Goal: Information Seeking & Learning: Learn about a topic

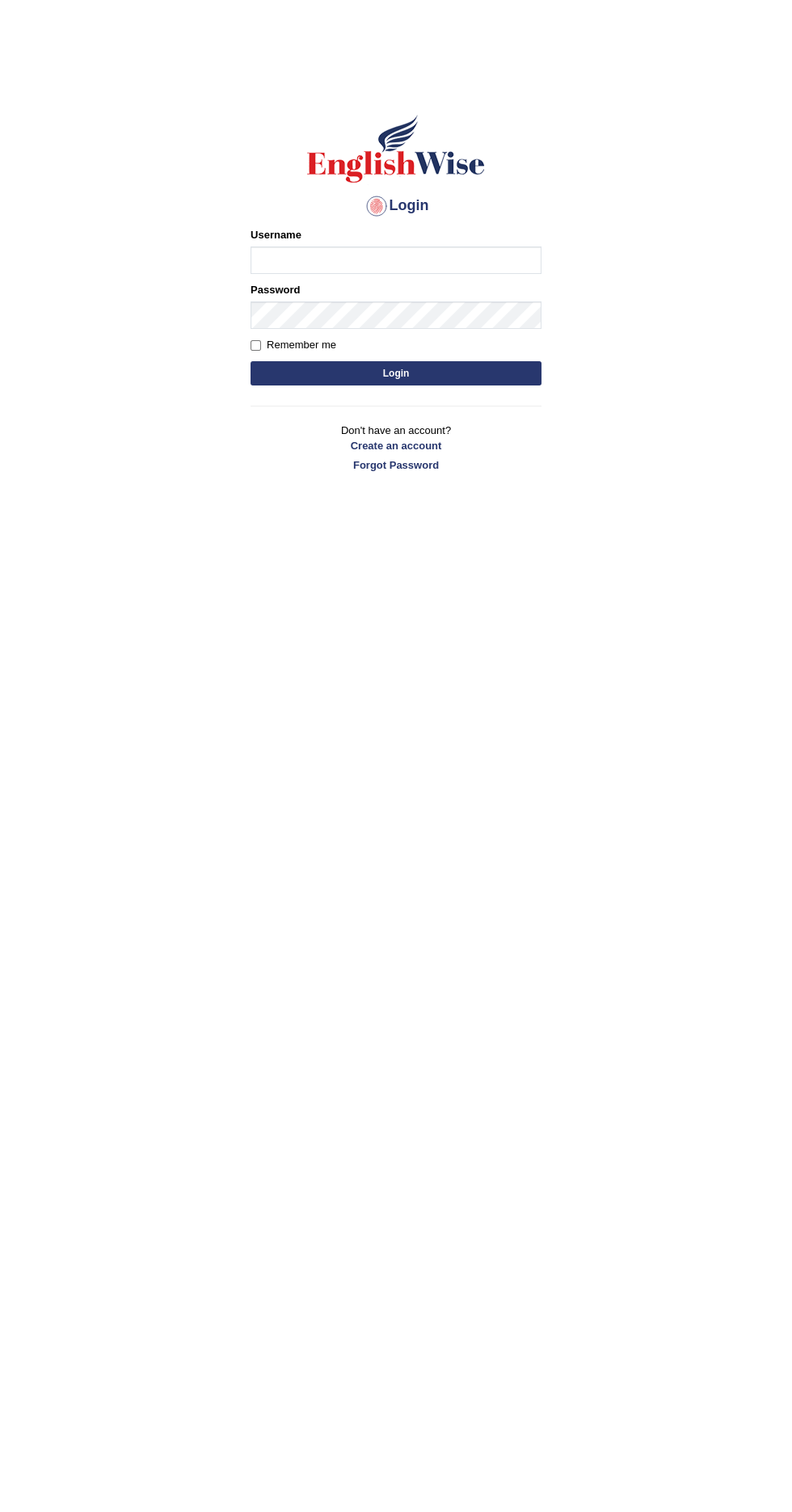
click at [471, 264] on input "Username" at bounding box center [396, 260] width 291 height 27
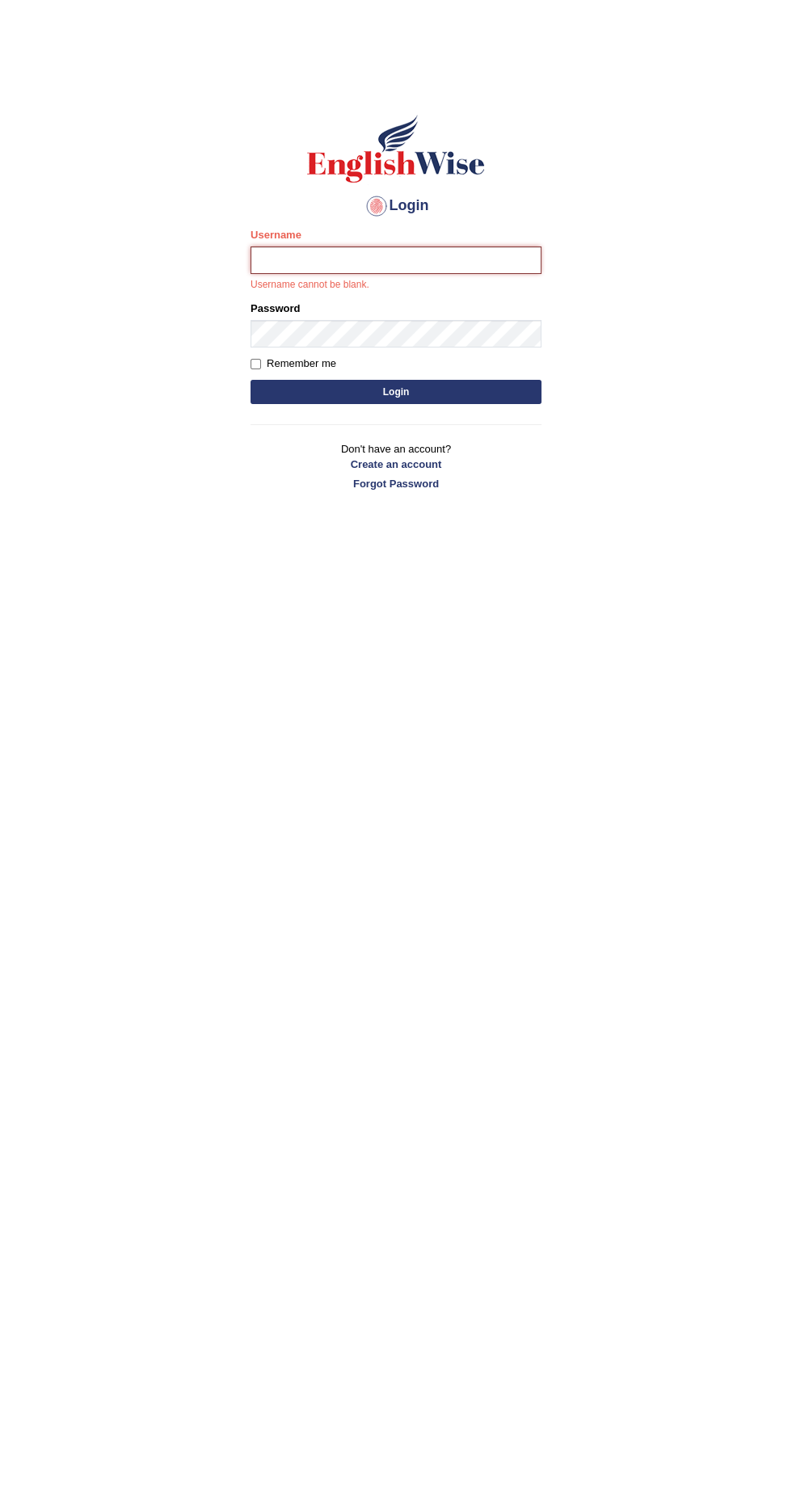
type input "abi5hek"
click at [251, 380] on button "Login" at bounding box center [396, 392] width 291 height 24
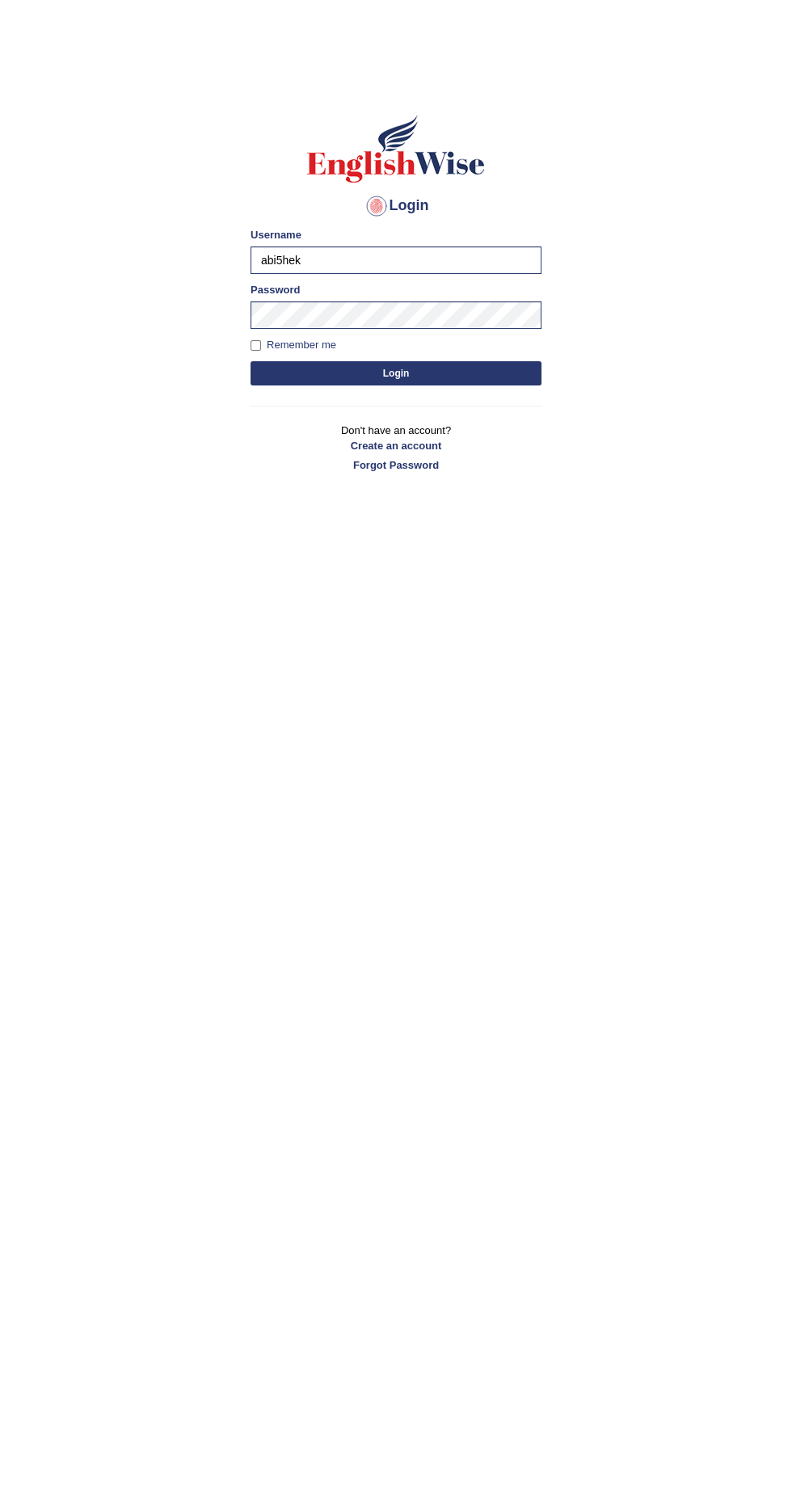
click at [495, 369] on button "Login" at bounding box center [396, 374] width 291 height 24
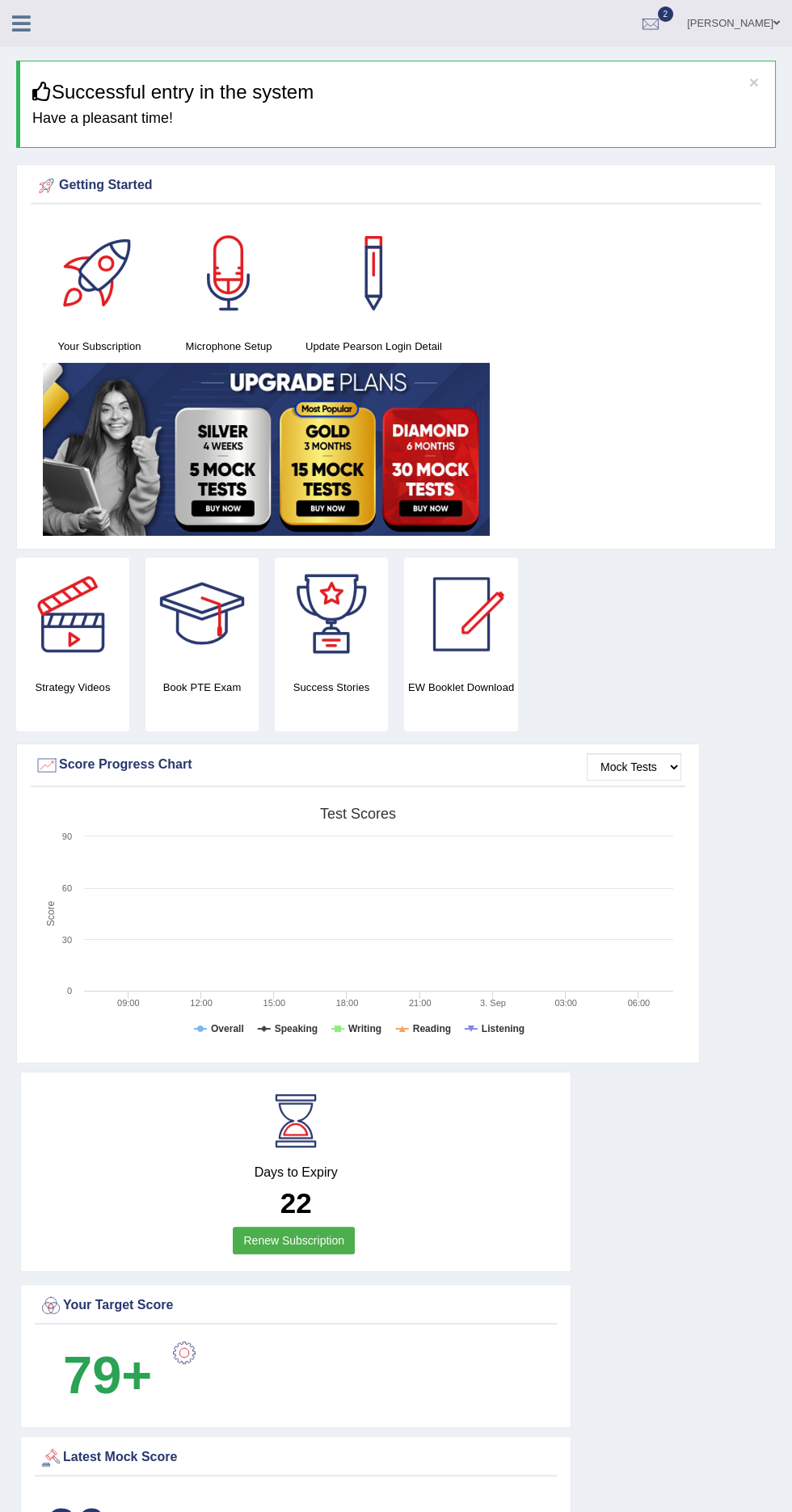
click at [19, 15] on icon at bounding box center [21, 23] width 19 height 21
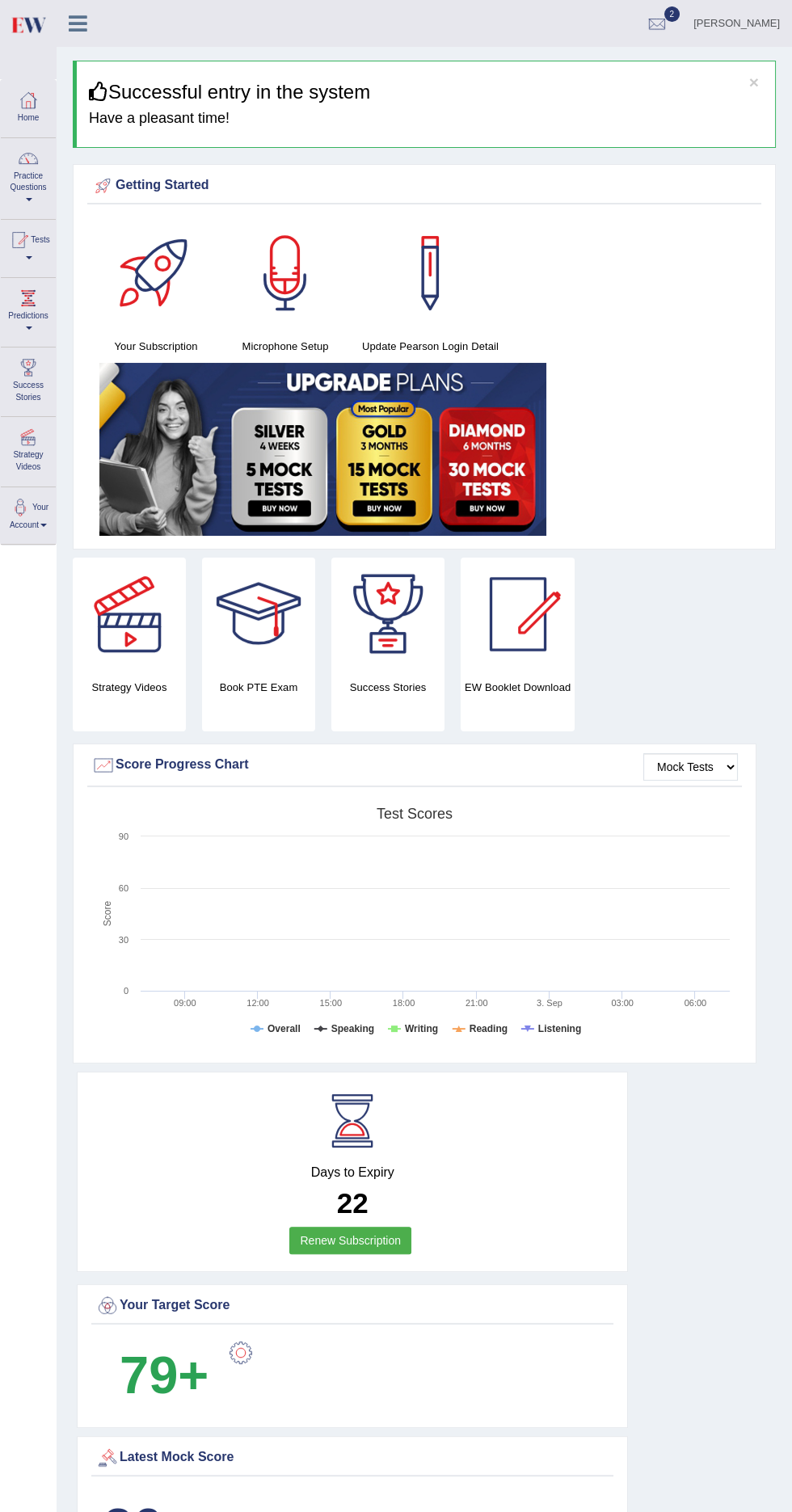
click at [18, 437] on div at bounding box center [28, 437] width 24 height 24
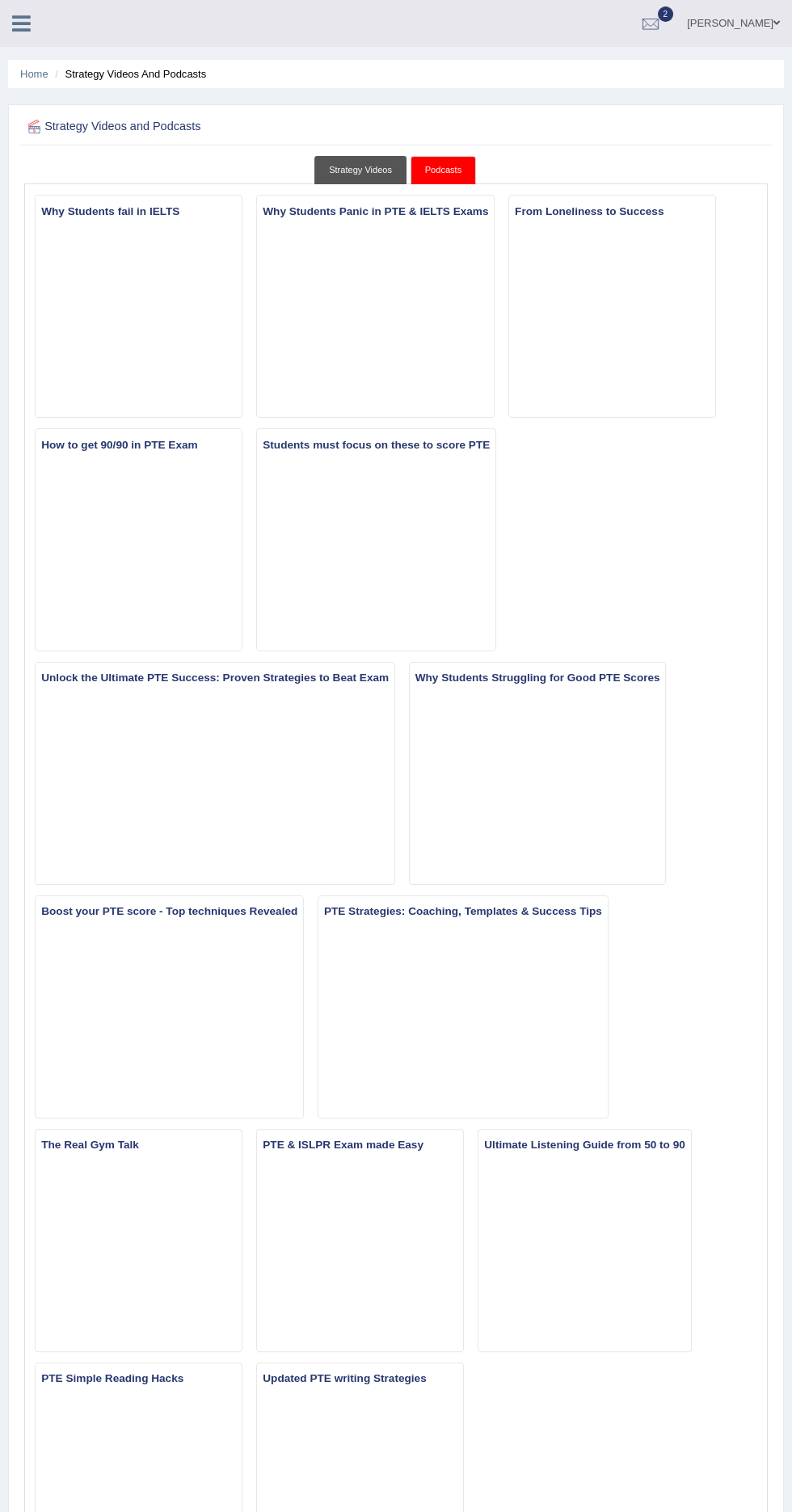
click at [381, 182] on link "Strategy Videos" at bounding box center [360, 170] width 92 height 28
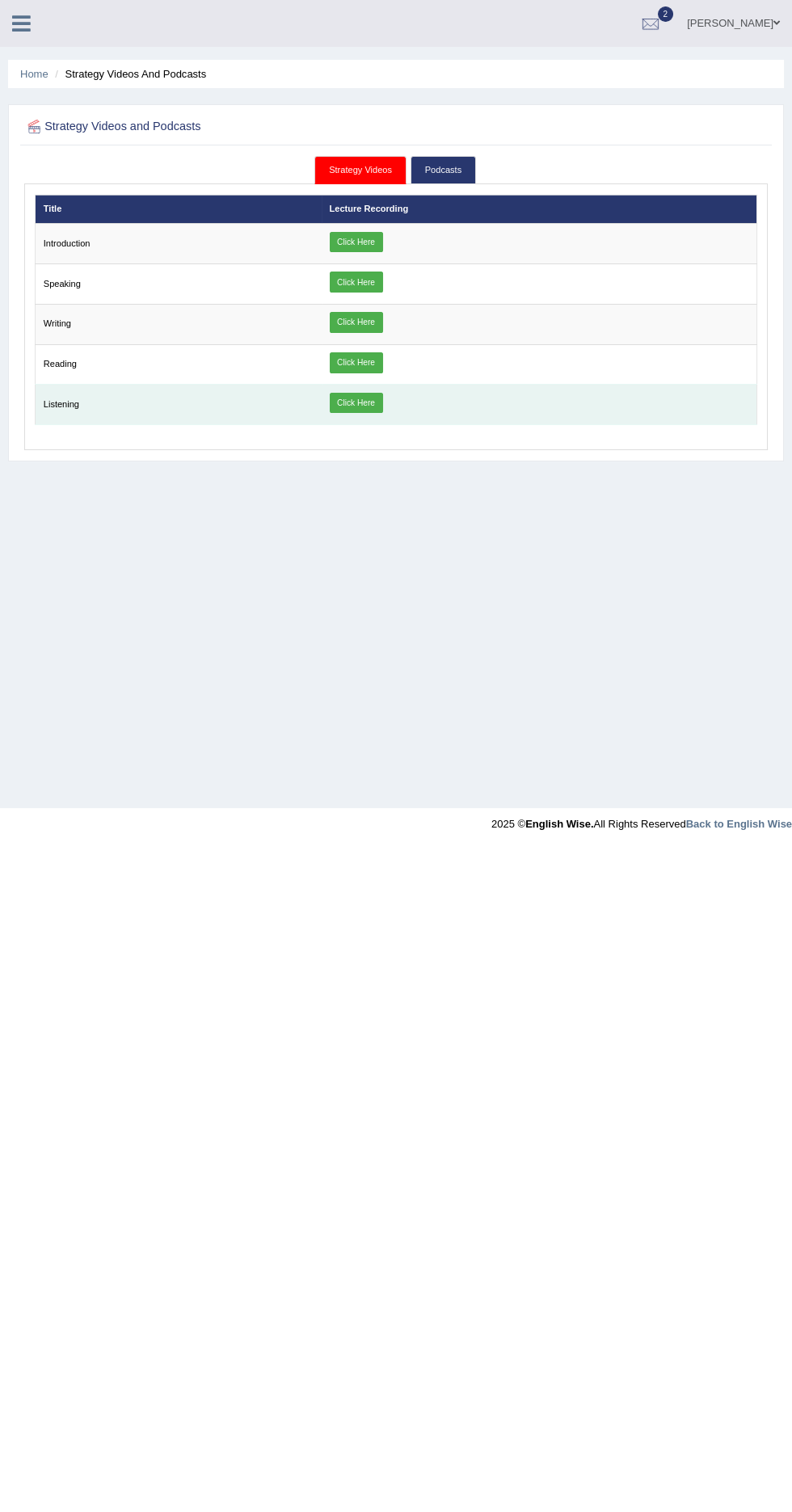
click at [383, 404] on link "Click Here" at bounding box center [356, 403] width 53 height 21
